Goal: Entertainment & Leisure: Consume media (video, audio)

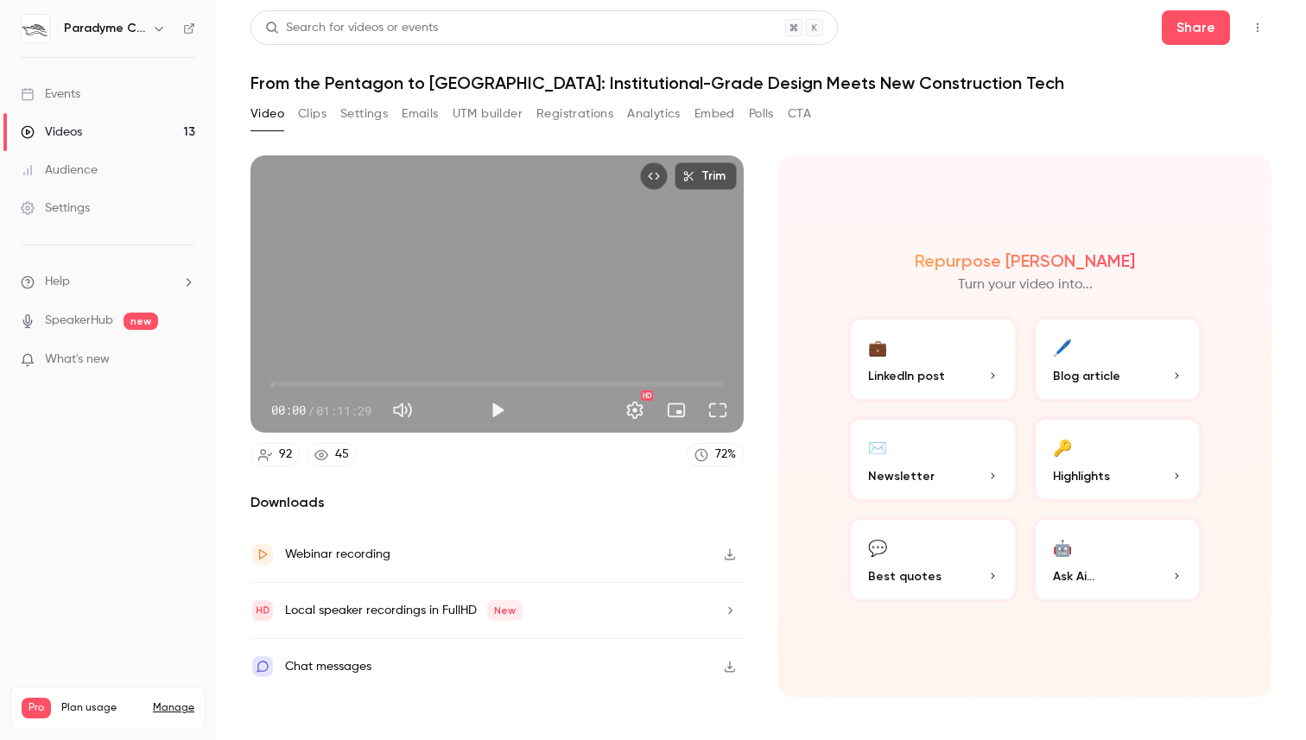
click at [412, 290] on div "Trim 00:00 00:00 / 01:11:29 HD" at bounding box center [496, 293] width 493 height 277
click at [447, 301] on div "Trim 00:01 00:01 / 01:11:29 HD" at bounding box center [496, 293] width 493 height 277
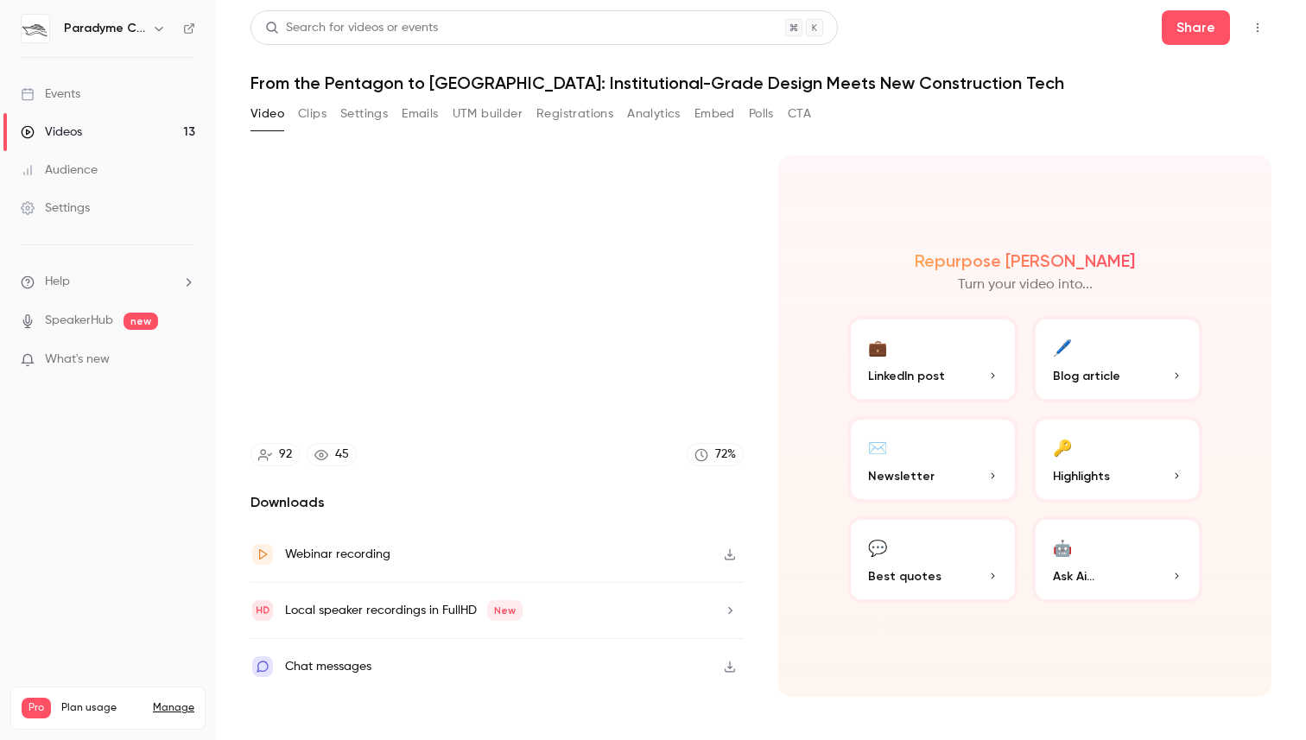
click at [447, 301] on video at bounding box center [496, 293] width 493 height 277
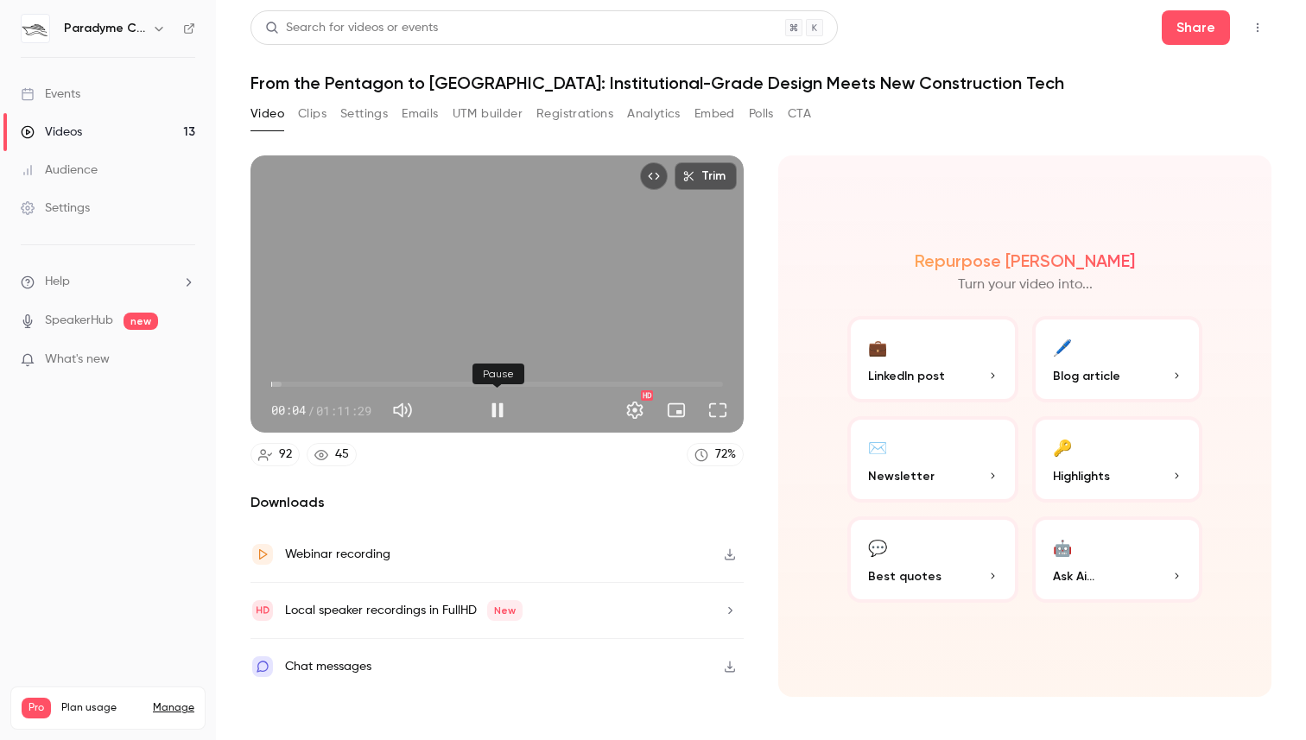
click at [490, 411] on button "Pause" at bounding box center [497, 410] width 35 height 35
click at [638, 423] on button "Settings" at bounding box center [634, 410] width 35 height 35
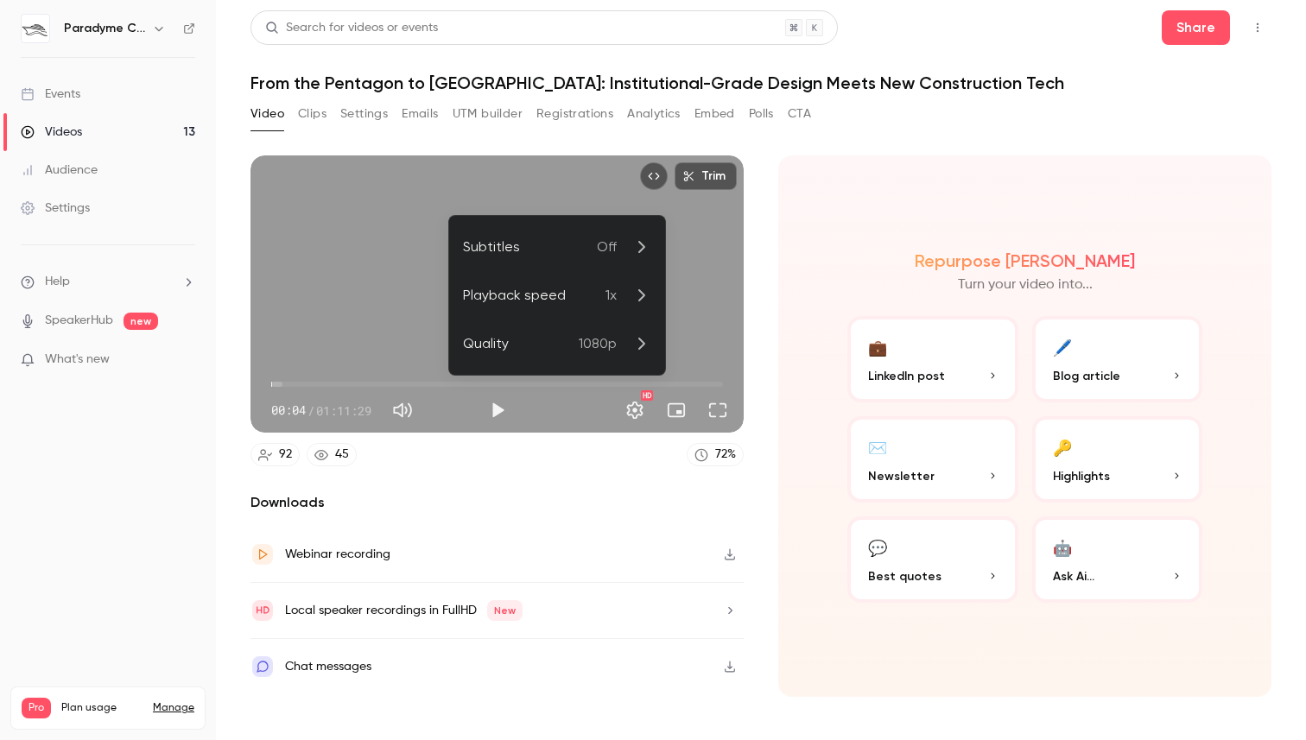
click at [638, 421] on div at bounding box center [653, 370] width 1306 height 740
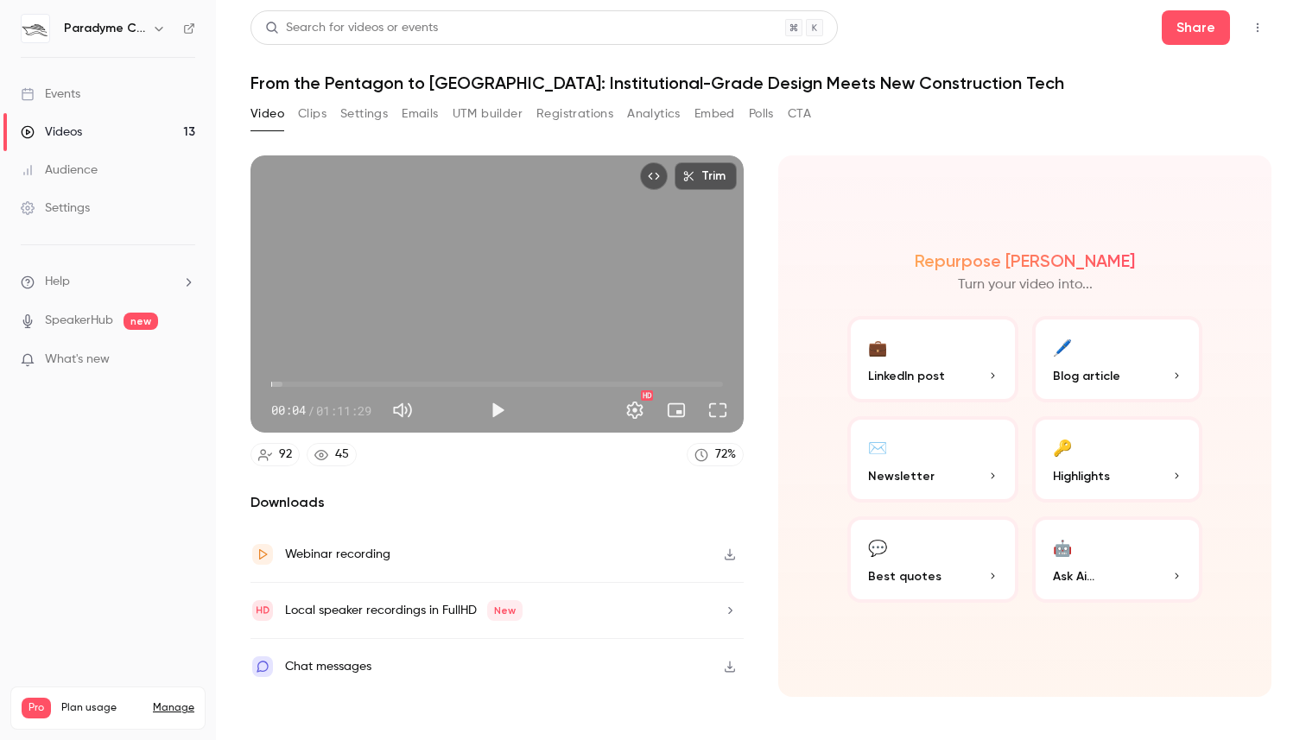
type input "***"
click at [308, 119] on button "Clips" at bounding box center [312, 114] width 28 height 28
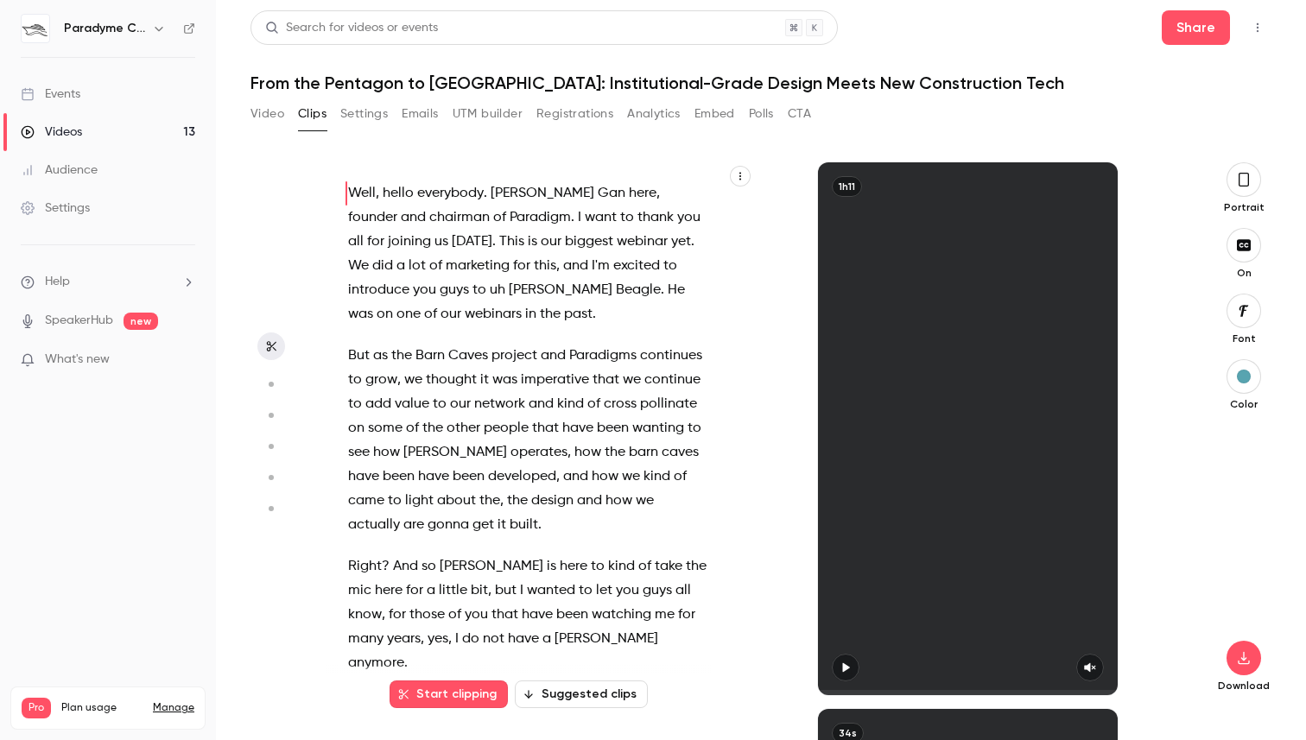
click at [268, 102] on button "Video" at bounding box center [267, 114] width 34 height 28
